Goal: Register for event/course

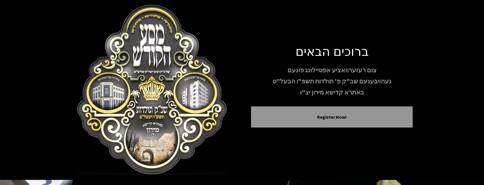
click at [284, 106] on div "Register Now!" at bounding box center [332, 116] width 162 height 21
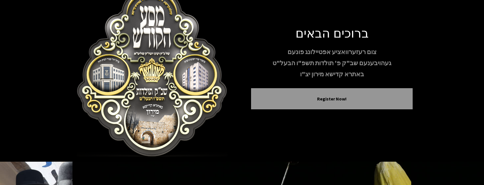
scroll to position [28, 0]
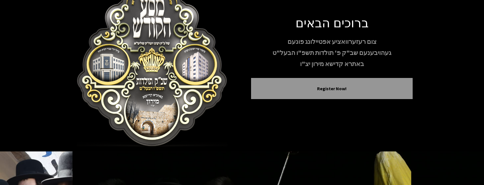
click at [271, 94] on div "Register Now!" at bounding box center [332, 88] width 162 height 21
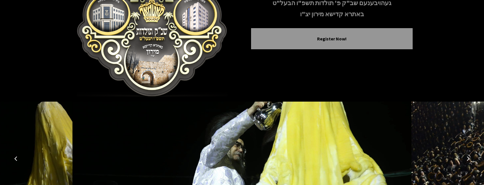
scroll to position [0, 0]
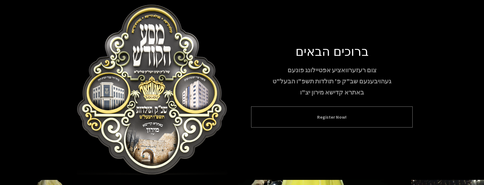
click at [328, 120] on button "Register Now!" at bounding box center [331, 117] width 147 height 7
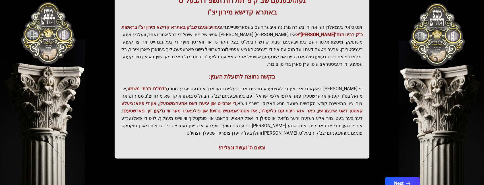
scroll to position [145, 0]
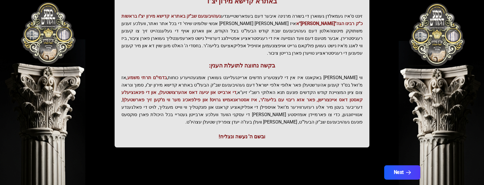
click at [399, 165] on button "Next" at bounding box center [402, 172] width 36 height 14
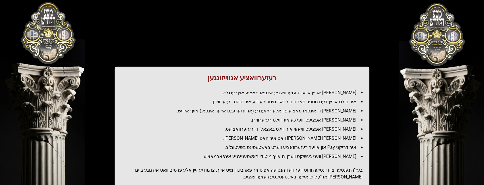
scroll to position [0, 0]
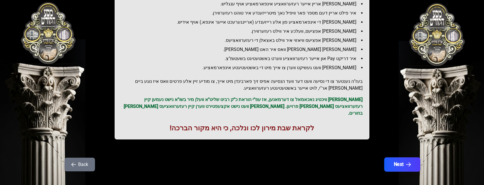
click at [400, 157] on button "Next" at bounding box center [402, 164] width 36 height 14
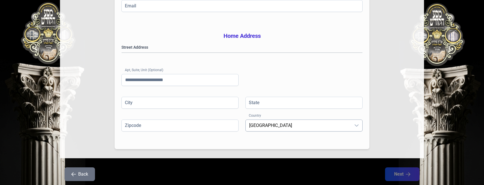
scroll to position [167, 0]
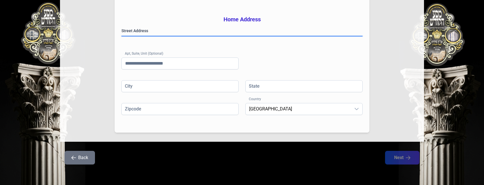
click at [122, 36] on gmp-place-autocomplete at bounding box center [122, 36] width 0 height 0
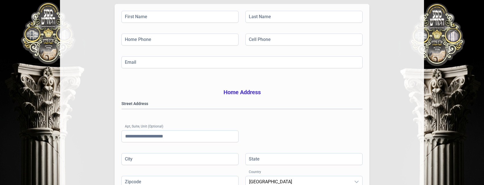
scroll to position [0, 0]
